Goal: Task Accomplishment & Management: Manage account settings

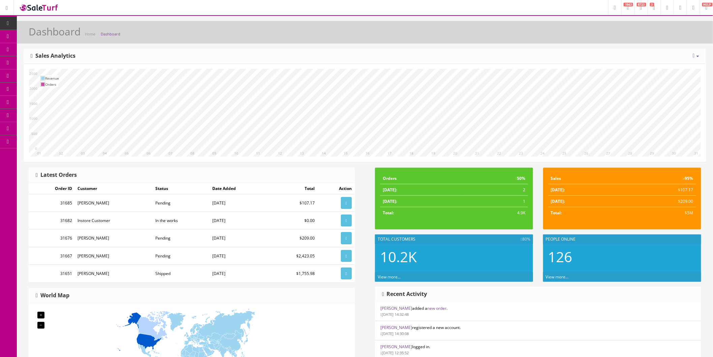
click at [39, 73] on icon at bounding box center [35, 75] width 7 height 5
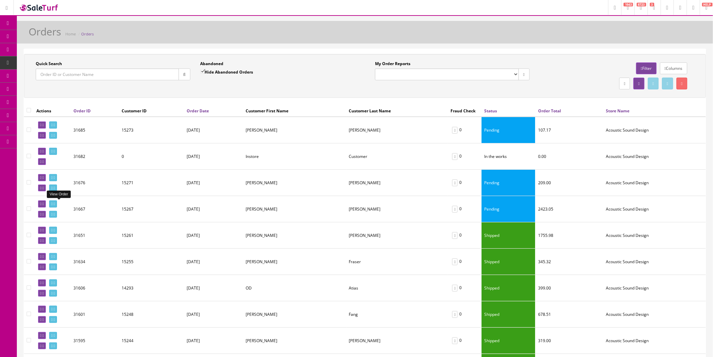
click at [55, 204] on icon at bounding box center [54, 204] width 1 height 4
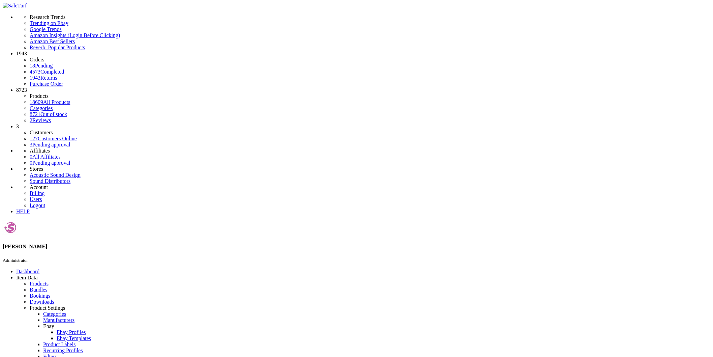
drag, startPoint x: 142, startPoint y: 142, endPoint x: 78, endPoint y: 140, distance: 63.7
copy link "allen.cespedes@sbcglobal.net"
click at [30, 281] on icon at bounding box center [30, 284] width 0 height 6
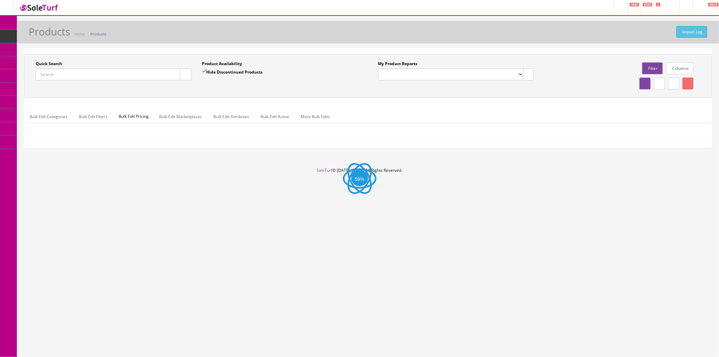
click at [39, 73] on icon at bounding box center [35, 75] width 7 height 5
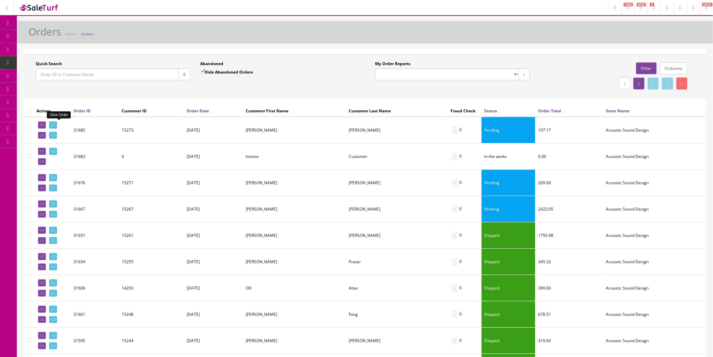
click at [55, 123] on icon at bounding box center [54, 125] width 1 height 4
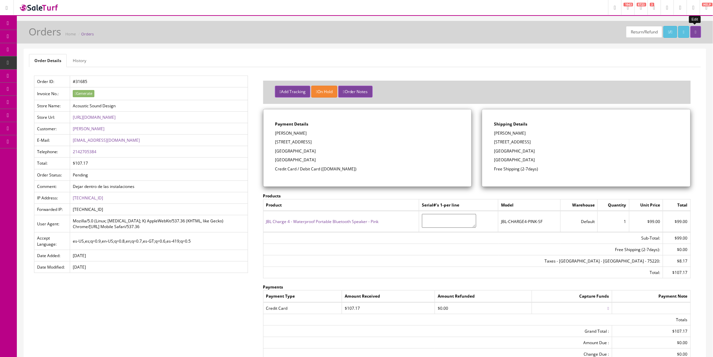
click at [699, 32] on link at bounding box center [696, 32] width 11 height 12
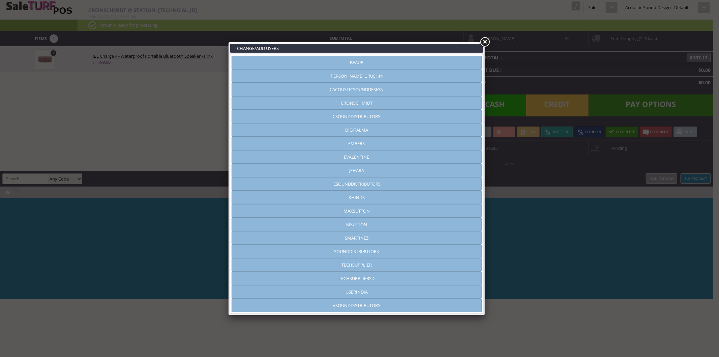
type input "jehara"
click at [485, 40] on link at bounding box center [485, 42] width 12 height 12
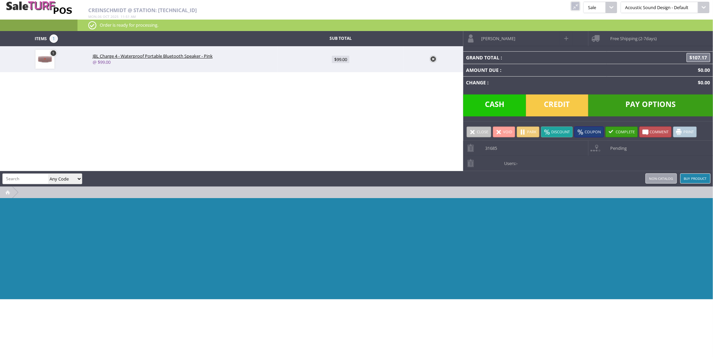
click at [504, 130] on link "Void" at bounding box center [504, 131] width 22 height 11
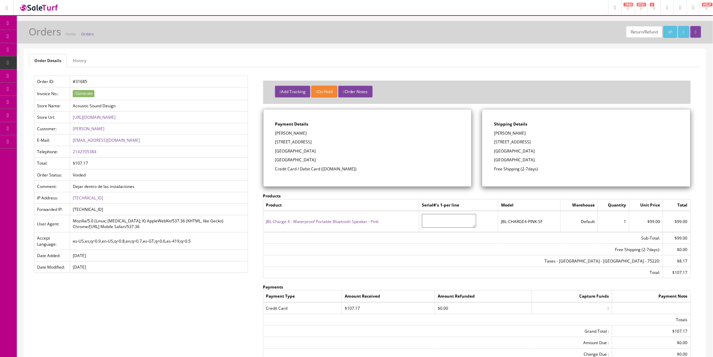
click at [41, 73] on icon at bounding box center [38, 75] width 7 height 5
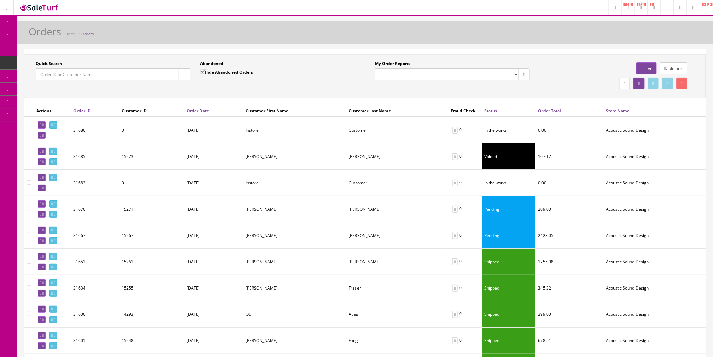
click at [29, 128] on input"] "checkbox" at bounding box center [29, 129] width 4 height 4
checkbox input"] "true"
click at [28, 156] on input"] "checkbox" at bounding box center [29, 156] width 4 height 4
checkbox input"] "true"
click at [28, 181] on input"] "checkbox" at bounding box center [29, 182] width 4 height 4
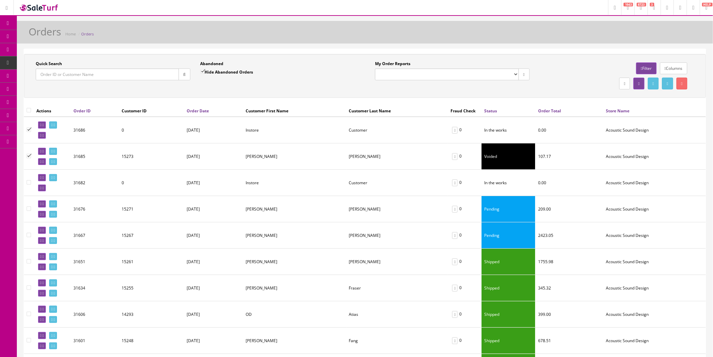
checkbox input"] "true"
click at [679, 84] on link at bounding box center [682, 84] width 11 height 12
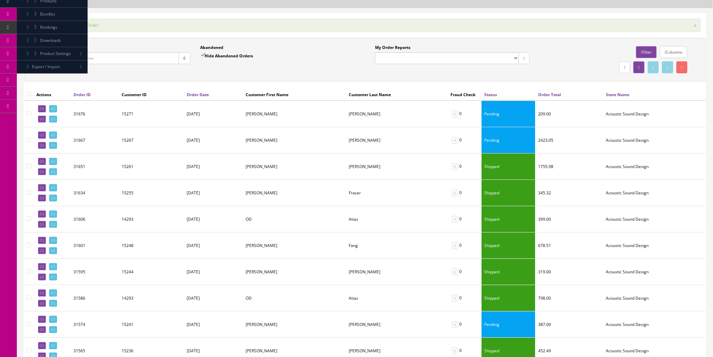
scroll to position [75, 0]
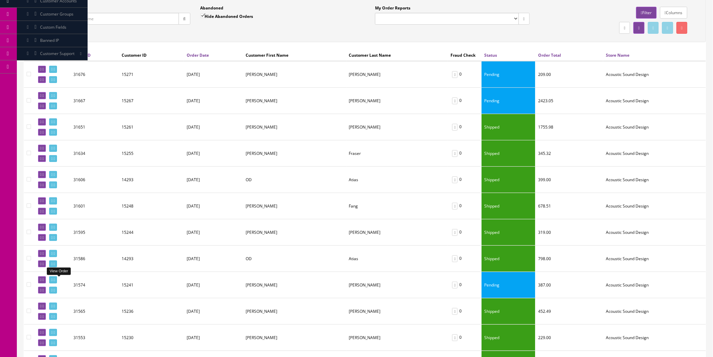
click at [53, 282] on icon at bounding box center [51, 280] width 1 height 4
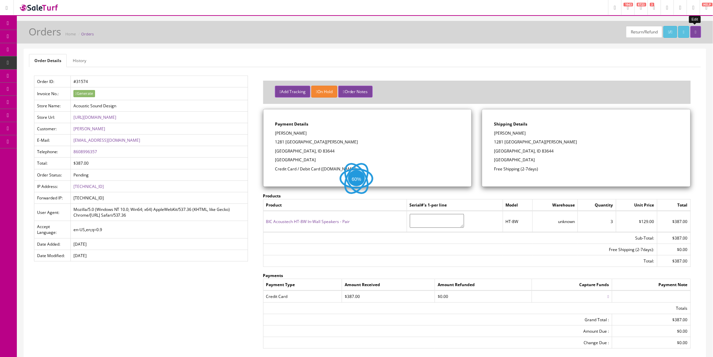
click at [696, 34] on icon at bounding box center [696, 32] width 1 height 4
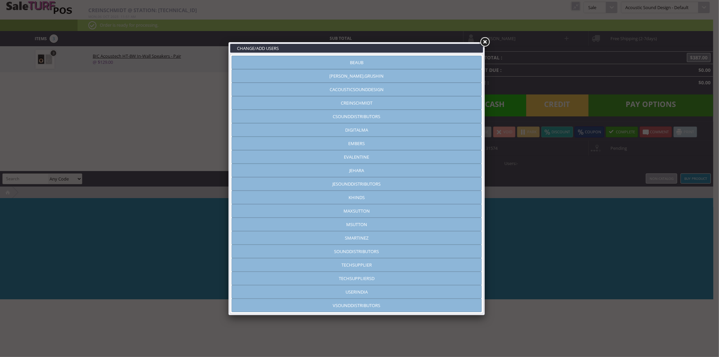
type input "jehara"
click at [483, 42] on link at bounding box center [485, 42] width 12 height 12
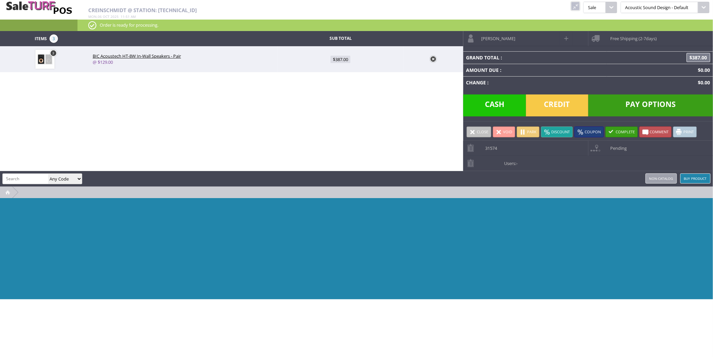
click at [500, 133] on span at bounding box center [499, 132] width 6 height 6
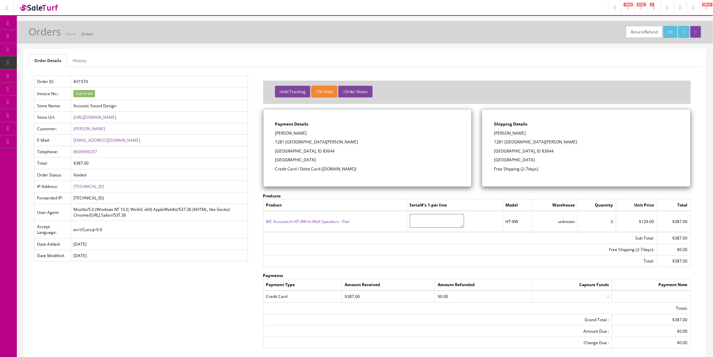
click at [38, 74] on icon at bounding box center [38, 75] width 7 height 5
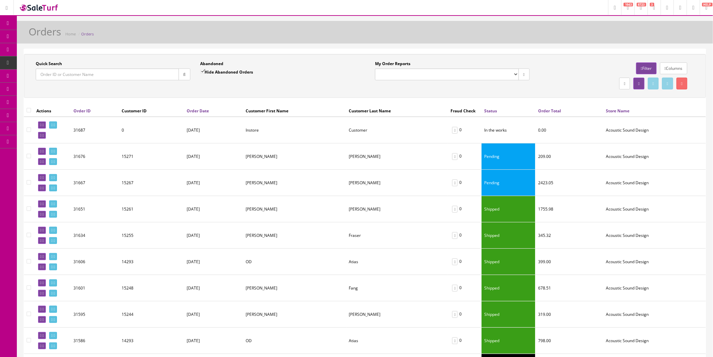
click at [29, 130] on input"] "checkbox" at bounding box center [29, 129] width 4 height 4
checkbox input"] "true"
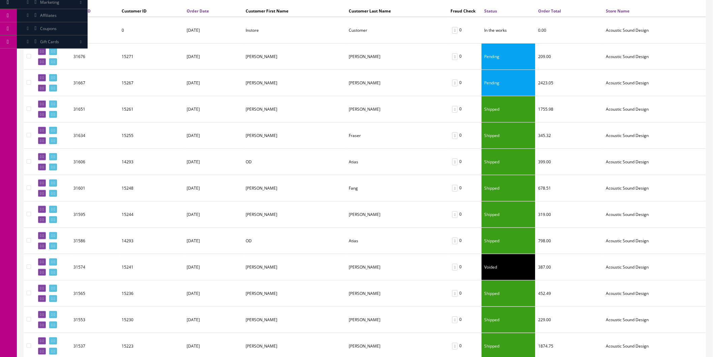
scroll to position [225, 0]
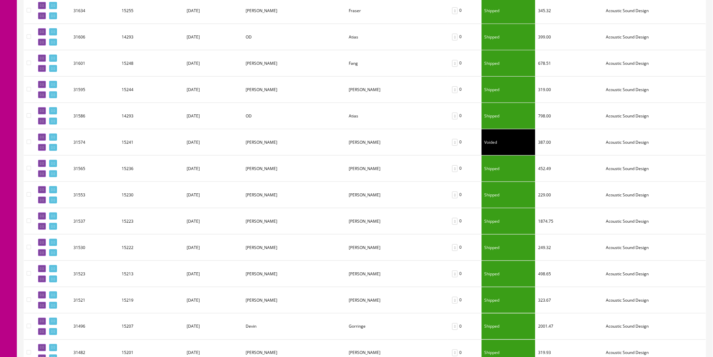
click at [31, 142] on input"] "checkbox" at bounding box center [29, 142] width 4 height 4
checkbox input"] "true"
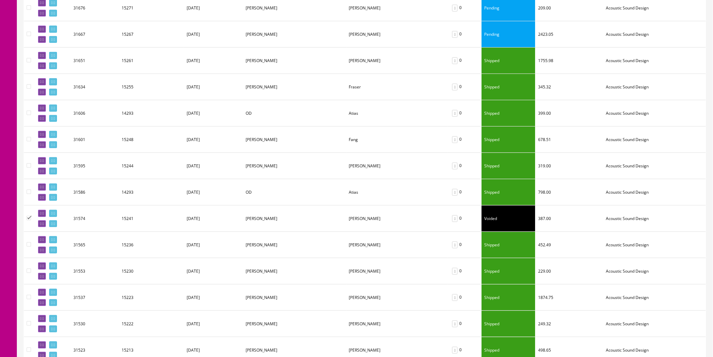
scroll to position [0, 0]
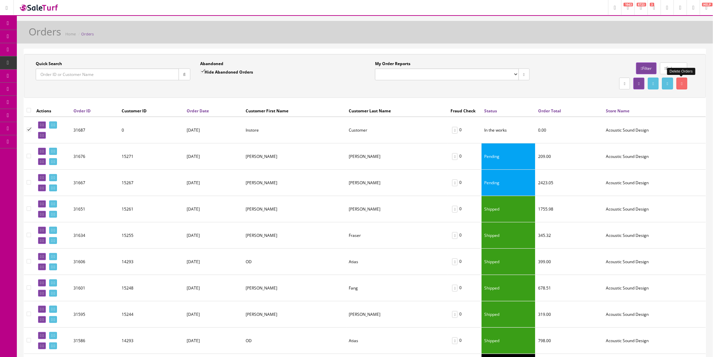
click at [683, 80] on link at bounding box center [682, 84] width 11 height 12
